Goal: Task Accomplishment & Management: Manage account settings

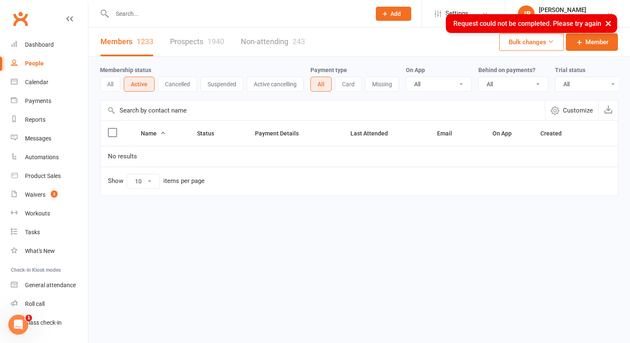
click at [33, 68] on link "People" at bounding box center [49, 63] width 77 height 19
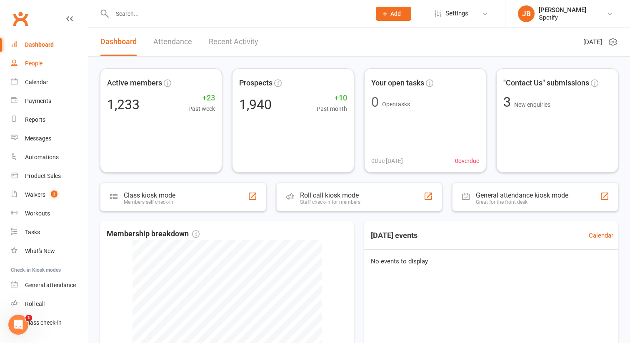
click at [37, 68] on link "People" at bounding box center [49, 63] width 77 height 19
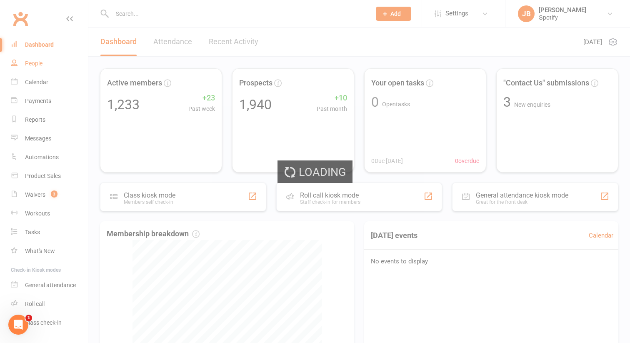
select select "100"
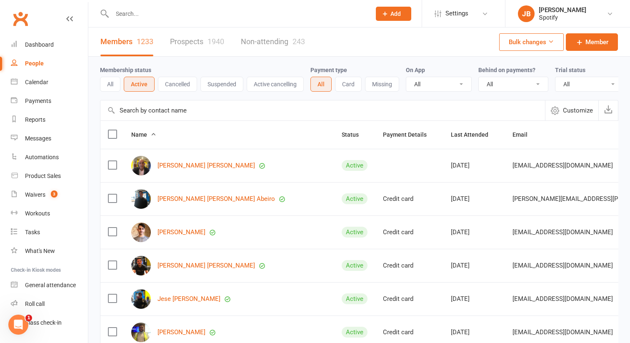
click at [224, 88] on button "Suspended" at bounding box center [221, 84] width 43 height 15
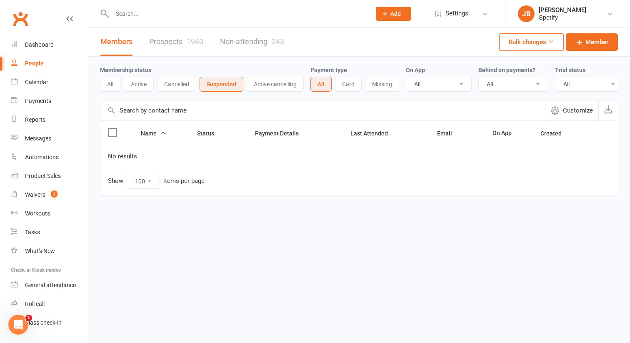
click at [135, 90] on button "Active" at bounding box center [139, 84] width 30 height 15
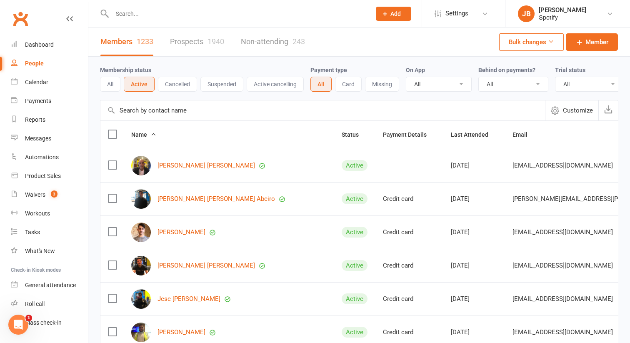
click at [167, 85] on button "Cancelled" at bounding box center [177, 84] width 39 height 15
